Goal: Find contact information: Find contact information

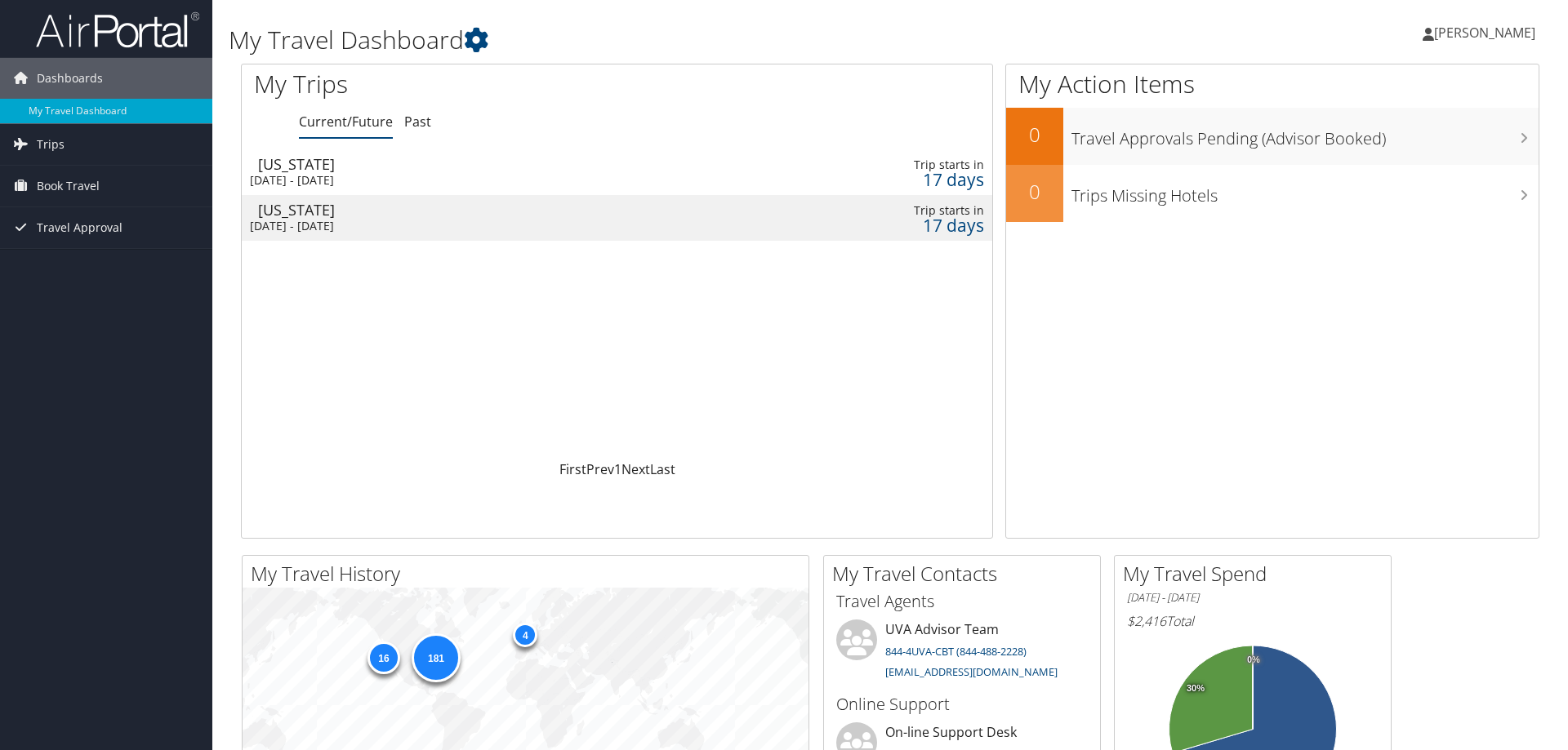
click at [312, 224] on div "[DATE] - [DATE]" at bounding box center [490, 227] width 479 height 15
click at [386, 178] on div "[DATE] - [DATE]" at bounding box center [490, 181] width 479 height 15
click at [1495, 34] on span "[PERSON_NAME]" at bounding box center [1484, 32] width 102 height 18
click at [1396, 114] on link "Travel Agency Contacts" at bounding box center [1443, 118] width 182 height 28
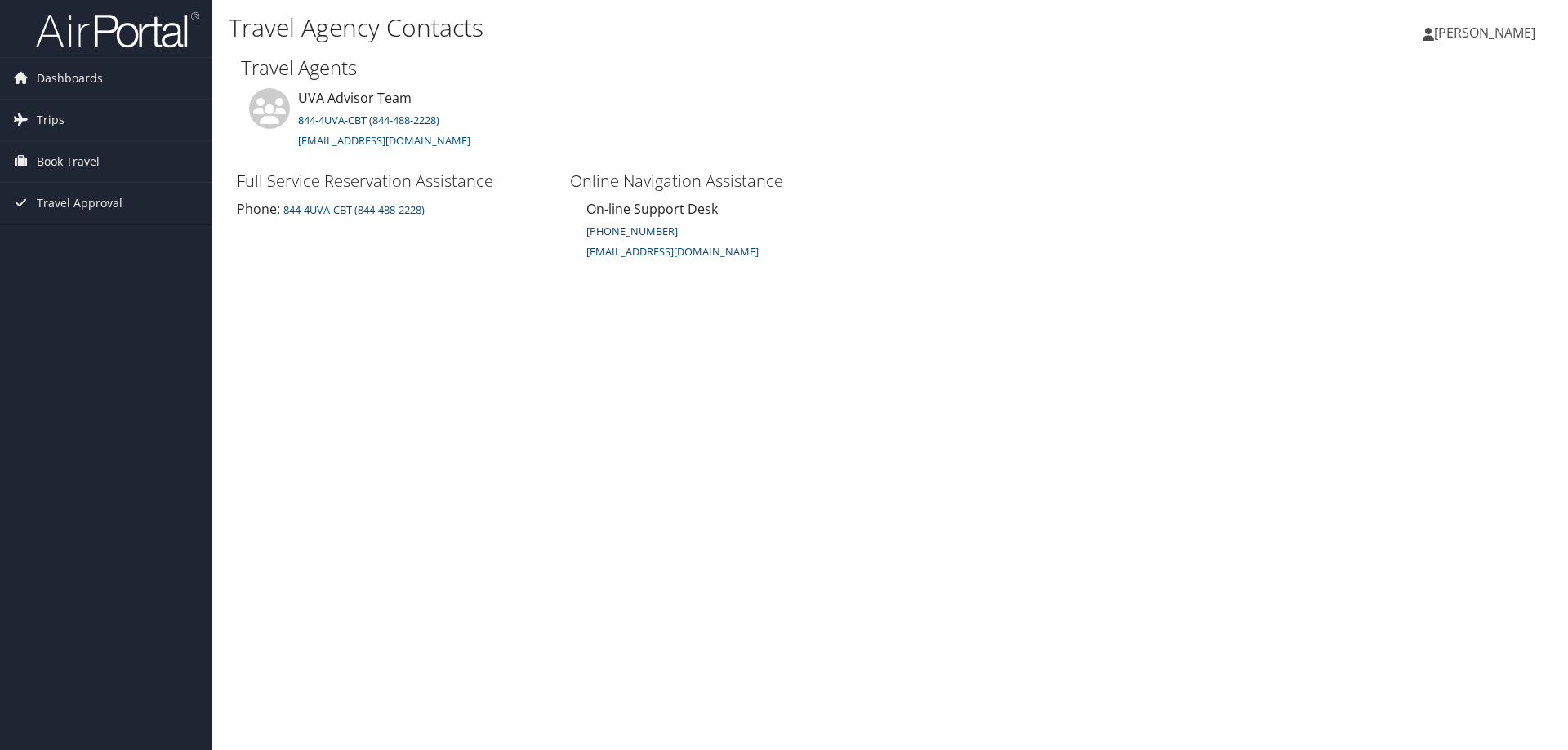
click at [1431, 382] on div "Travel Agency Contacts [PERSON_NAME] [PERSON_NAME] My Settings Travel Agency Co…" at bounding box center [890, 375] width 1355 height 750
click at [1493, 44] on link "[PERSON_NAME]" at bounding box center [1487, 33] width 129 height 49
click at [1418, 266] on link "Sign Out" at bounding box center [1443, 266] width 182 height 28
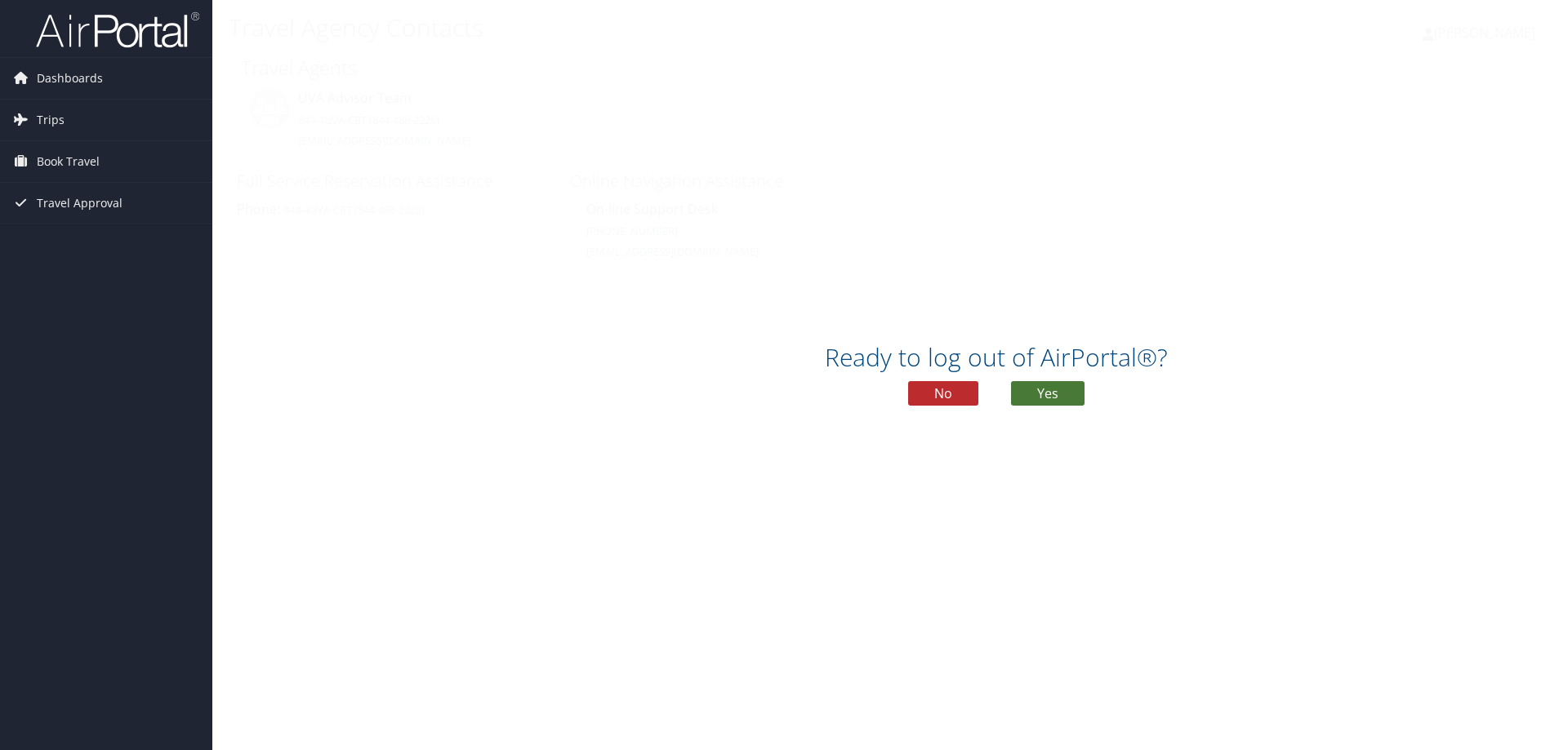
click at [1048, 387] on button "Yes" at bounding box center [1048, 394] width 74 height 24
